Goal: Transaction & Acquisition: Purchase product/service

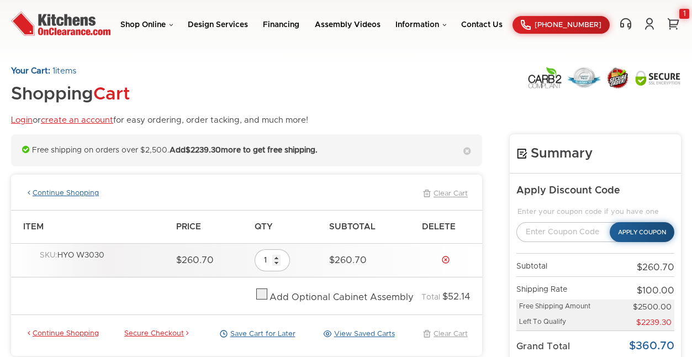
click at [62, 190] on link "Continue Shopping" at bounding box center [61, 194] width 73 height 10
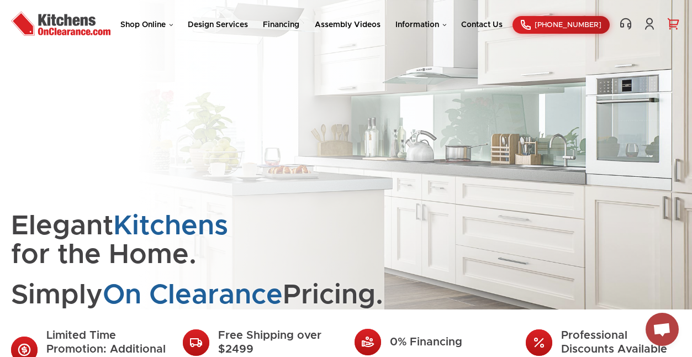
click at [668, 22] on link "0" at bounding box center [672, 23] width 15 height 13
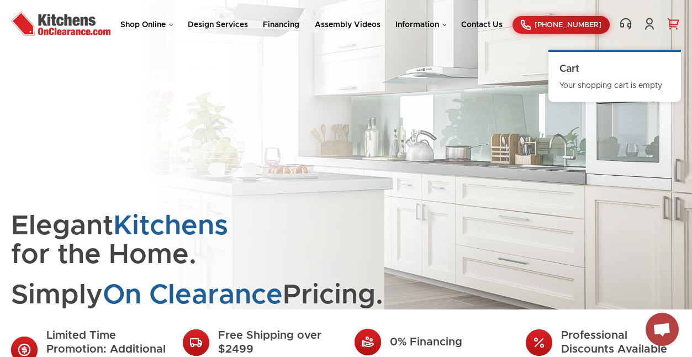
click at [676, 19] on link "0" at bounding box center [672, 23] width 15 height 13
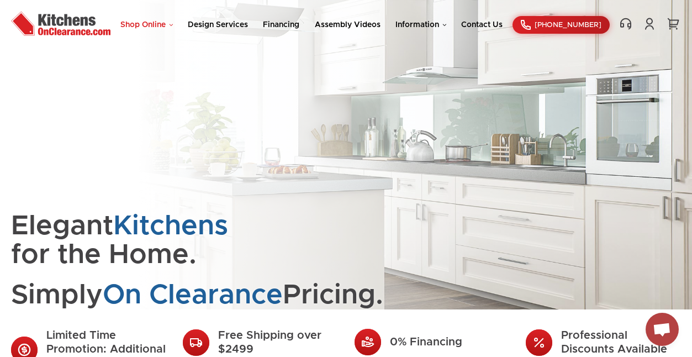
click at [144, 22] on link "Shop Online" at bounding box center [146, 25] width 52 height 8
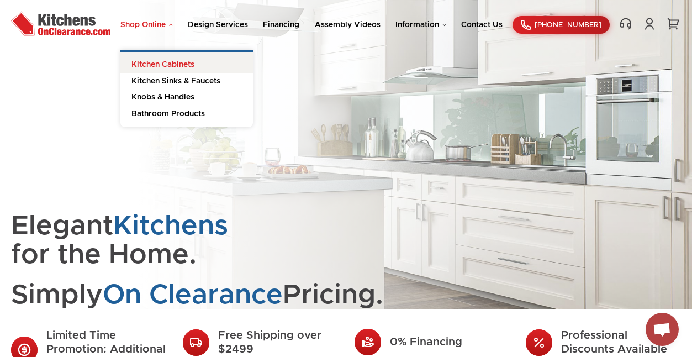
click at [155, 60] on link "Kitchen Cabinets" at bounding box center [186, 63] width 133 height 22
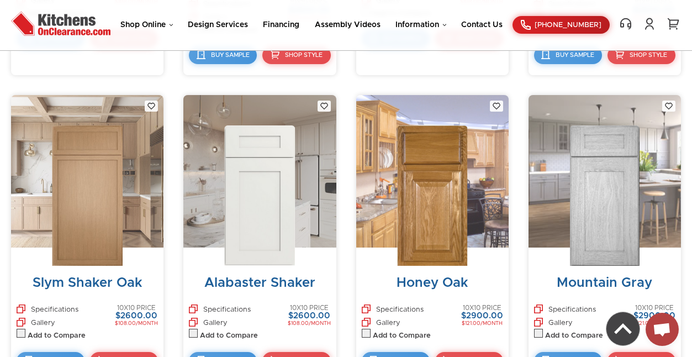
scroll to position [1654, 0]
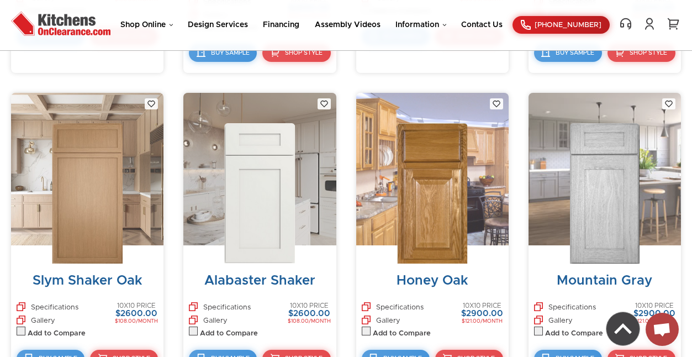
click at [432, 194] on img at bounding box center [432, 193] width 70 height 140
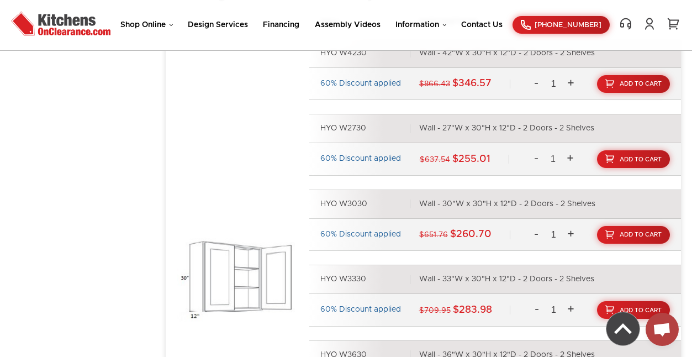
scroll to position [1039, 0]
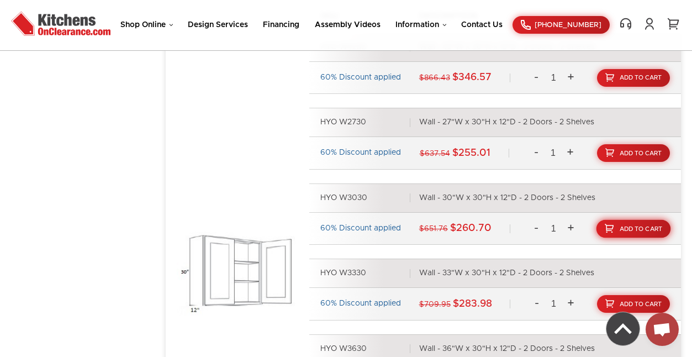
click at [639, 226] on span "Add To Cart" at bounding box center [641, 228] width 43 height 6
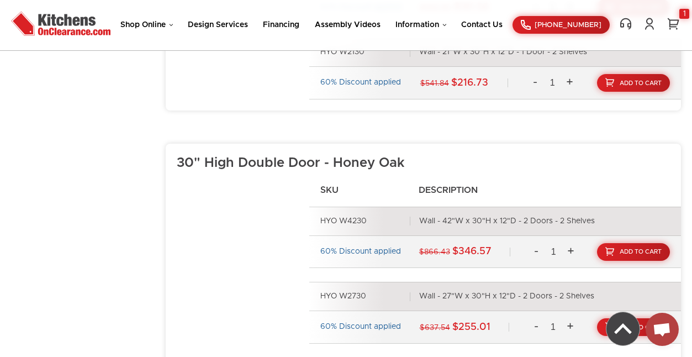
scroll to position [619, 0]
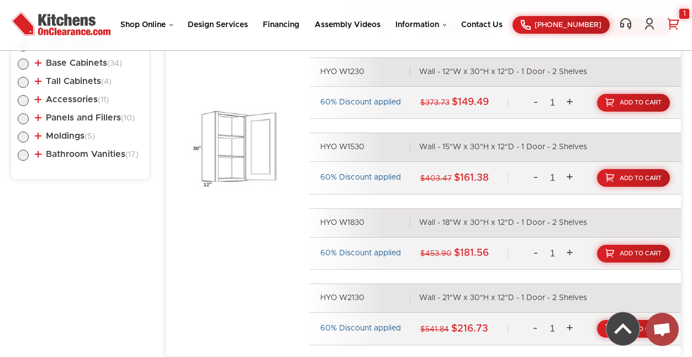
click at [673, 21] on link "1" at bounding box center [672, 23] width 15 height 13
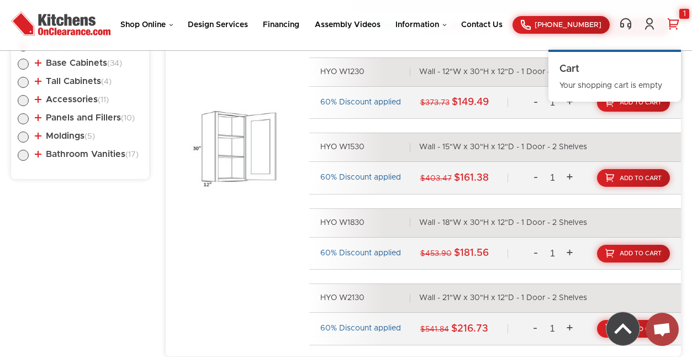
click at [684, 13] on div "1" at bounding box center [684, 14] width 10 height 10
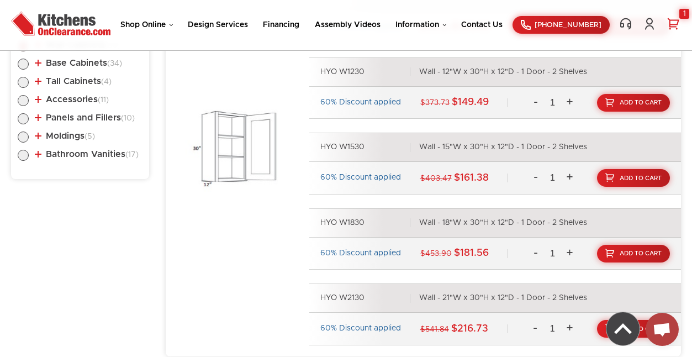
click at [674, 20] on link "1" at bounding box center [672, 23] width 15 height 13
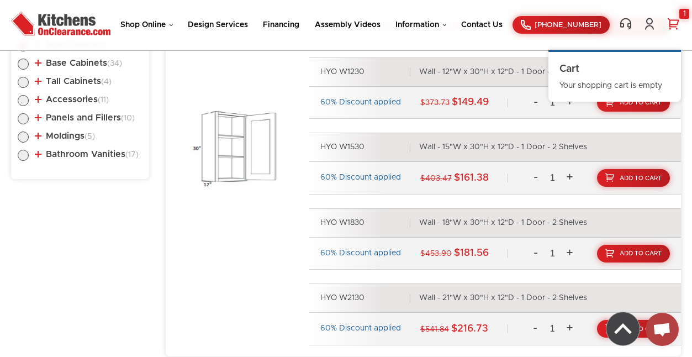
click at [674, 20] on link "1" at bounding box center [672, 23] width 15 height 13
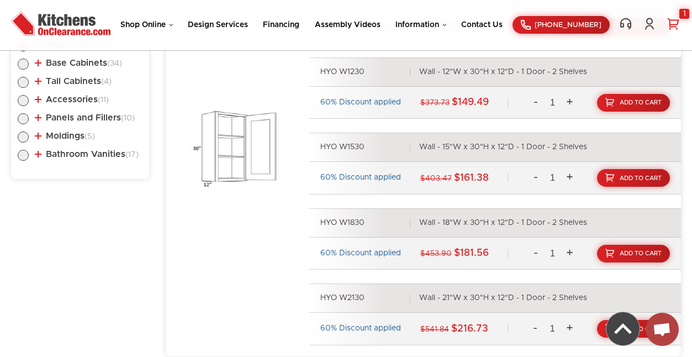
click at [674, 20] on link "1" at bounding box center [672, 23] width 15 height 13
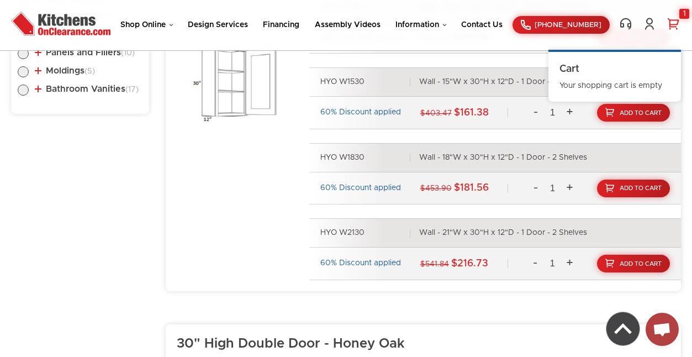
scroll to position [686, 0]
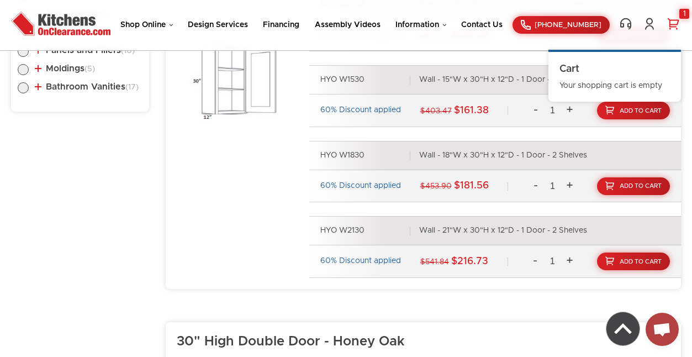
click at [684, 9] on div "1" at bounding box center [684, 14] width 10 height 10
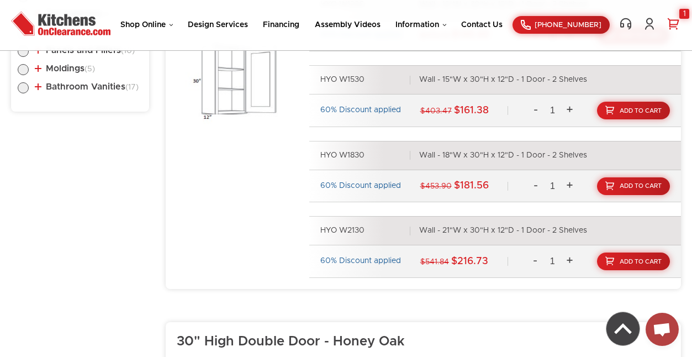
click at [684, 9] on div "1" at bounding box center [684, 14] width 10 height 10
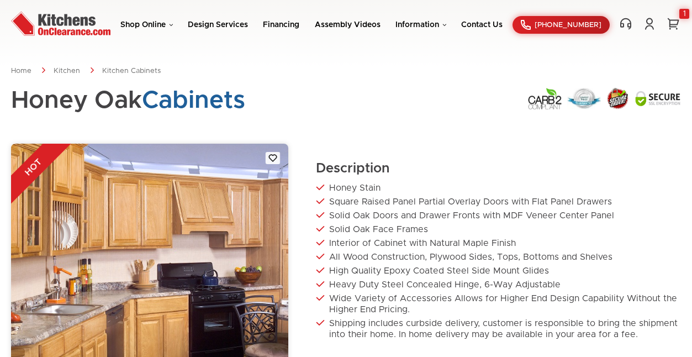
scroll to position [463, 0]
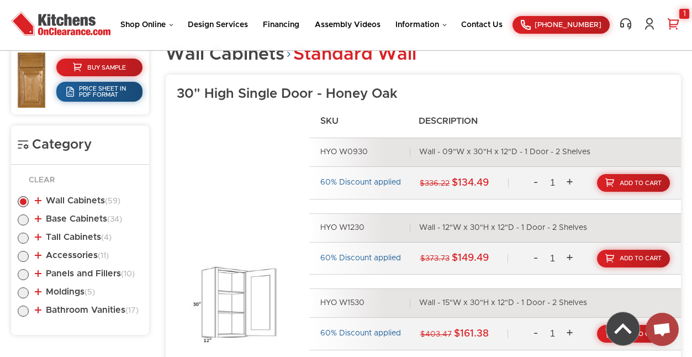
click at [674, 21] on link "1" at bounding box center [672, 23] width 15 height 13
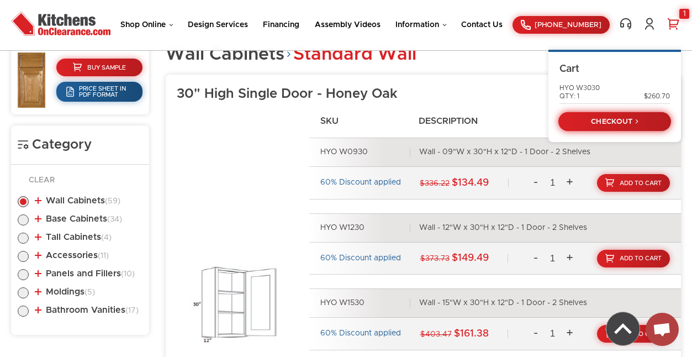
click at [607, 114] on link "CHECKOUT" at bounding box center [614, 121] width 113 height 19
